Goal: Information Seeking & Learning: Check status

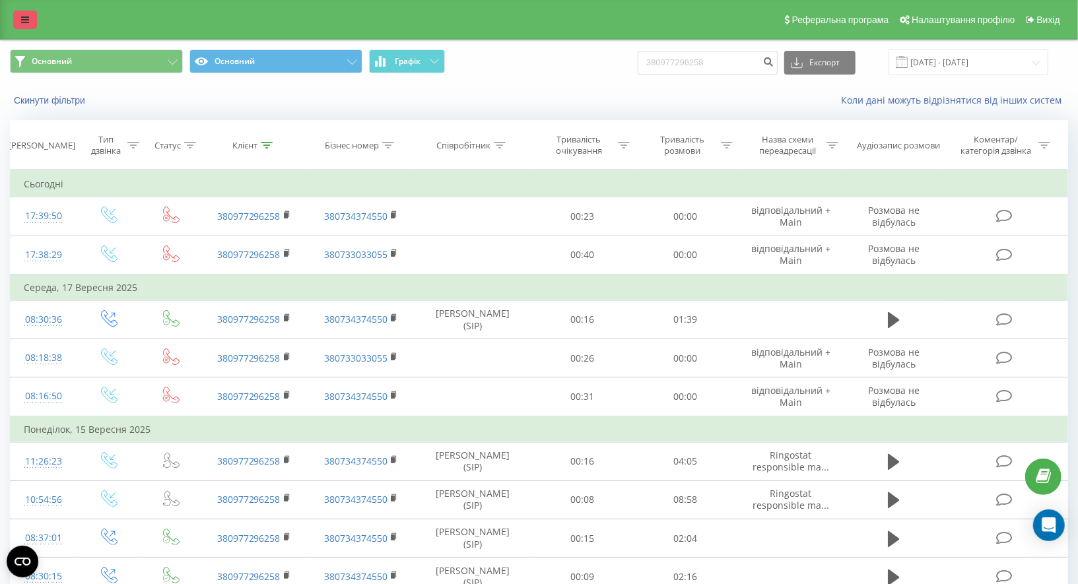
click at [22, 20] on icon at bounding box center [25, 19] width 8 height 9
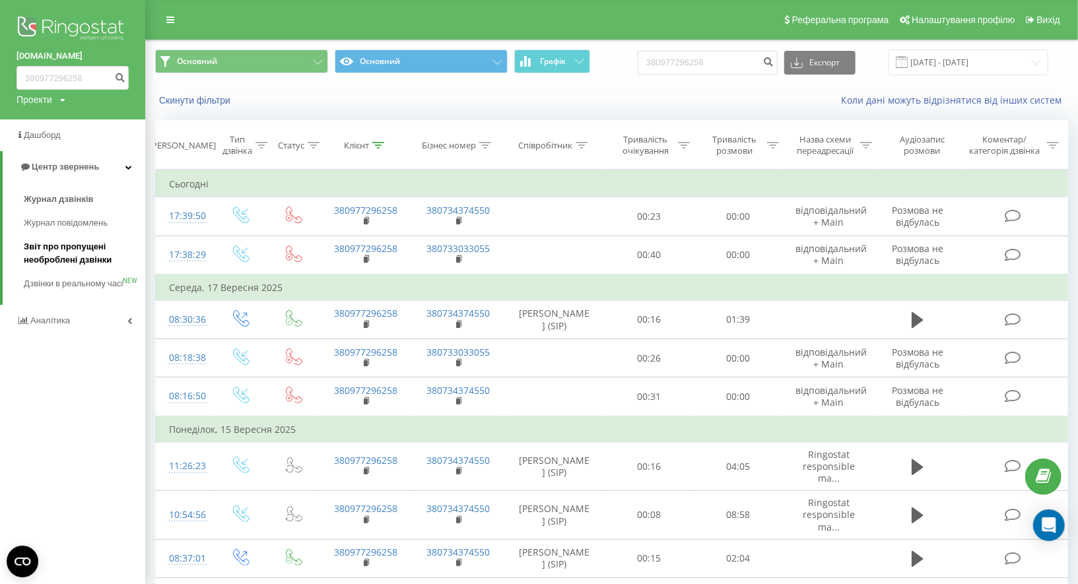
click at [86, 245] on span "Звіт про пропущені необроблені дзвінки" at bounding box center [81, 253] width 115 height 26
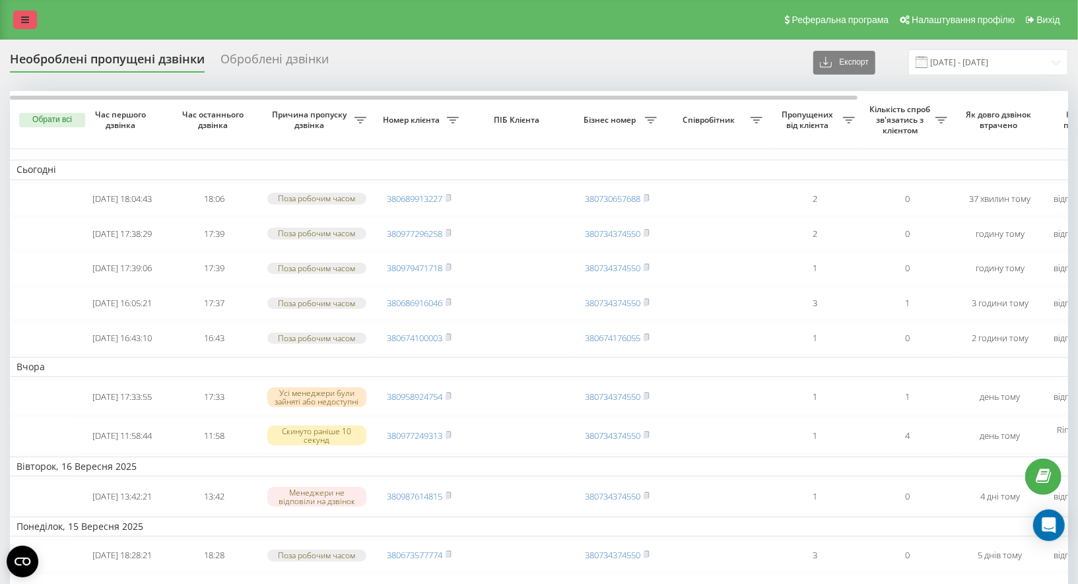
click at [32, 18] on link at bounding box center [25, 20] width 24 height 18
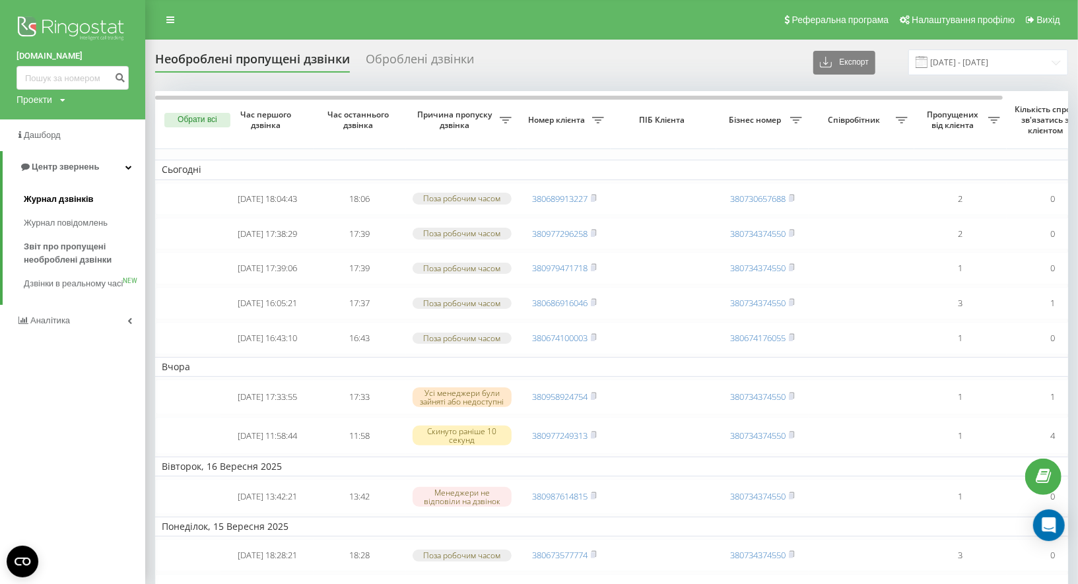
click at [86, 187] on link "Журнал дзвінків" at bounding box center [84, 199] width 121 height 24
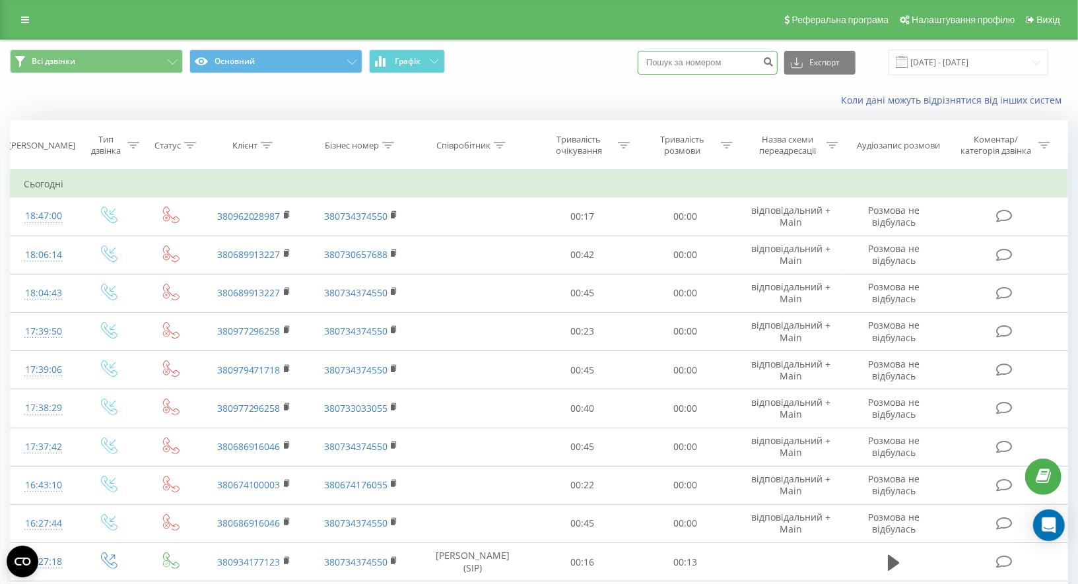
click at [699, 57] on input at bounding box center [708, 63] width 140 height 24
paste input "380962028987"
type input "380962028987"
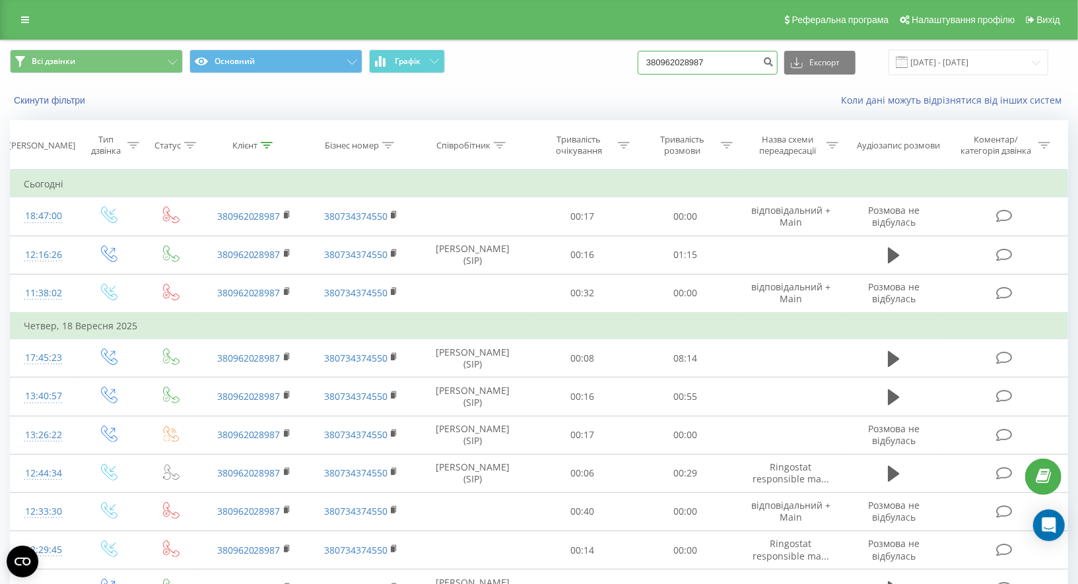
click at [702, 65] on input "380962028987" at bounding box center [708, 63] width 140 height 24
paste input "30962684"
type input "380930962684"
